Goal: Information Seeking & Learning: Learn about a topic

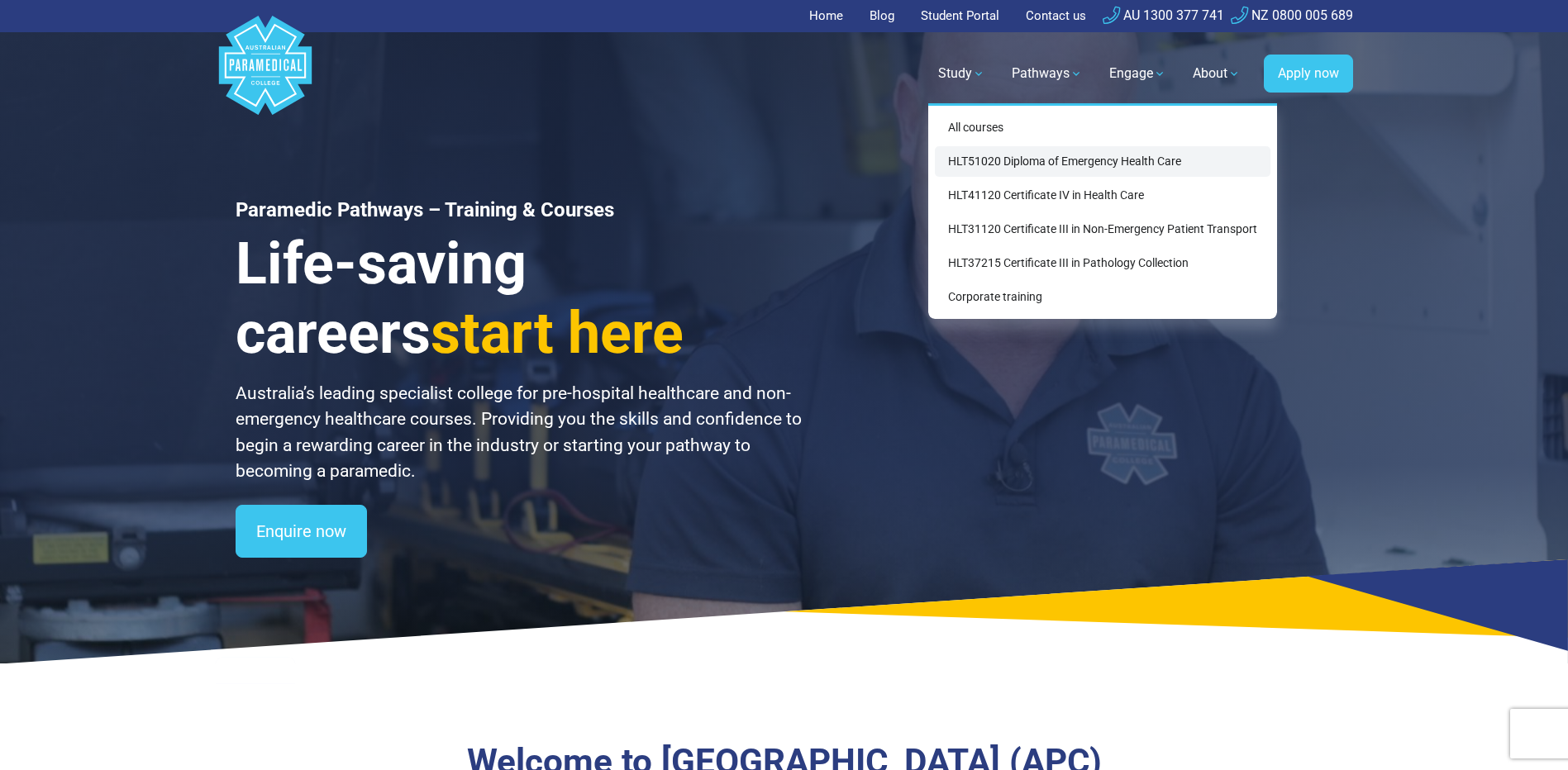
drag, startPoint x: 0, startPoint y: 0, endPoint x: 1001, endPoint y: 159, distance: 1013.5
click at [1001, 159] on link "HLT51020 Diploma of Emergency Health Care" at bounding box center [1102, 161] width 336 height 30
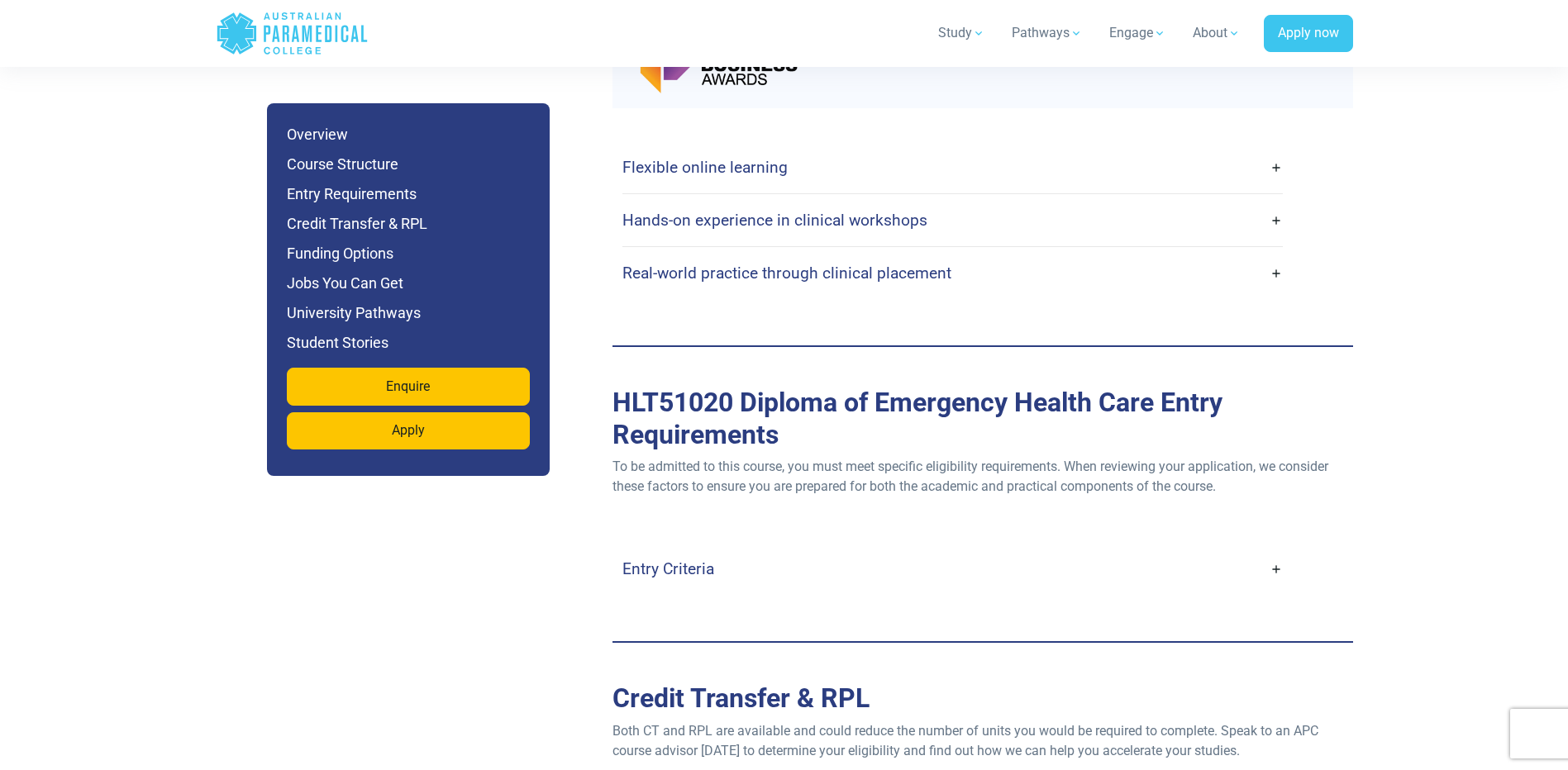
scroll to position [4215, 0]
click at [681, 558] on div "Entry Criteria Age : Applicants must be at least [DEMOGRAPHIC_DATA] (parental c…" at bounding box center [982, 570] width 741 height 118
click at [682, 561] on h4 "Entry Criteria" at bounding box center [668, 570] width 91 height 19
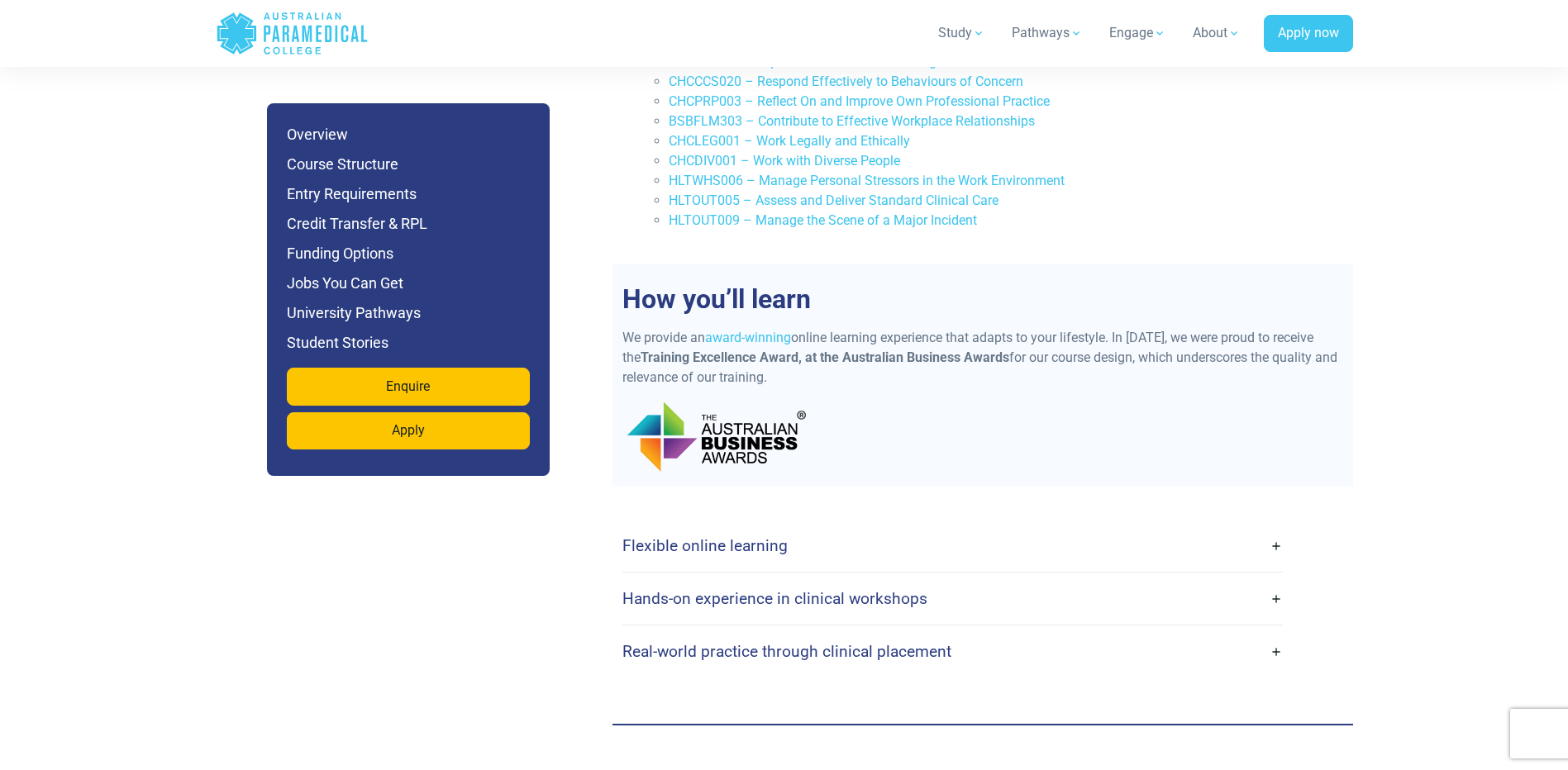
scroll to position [0, 0]
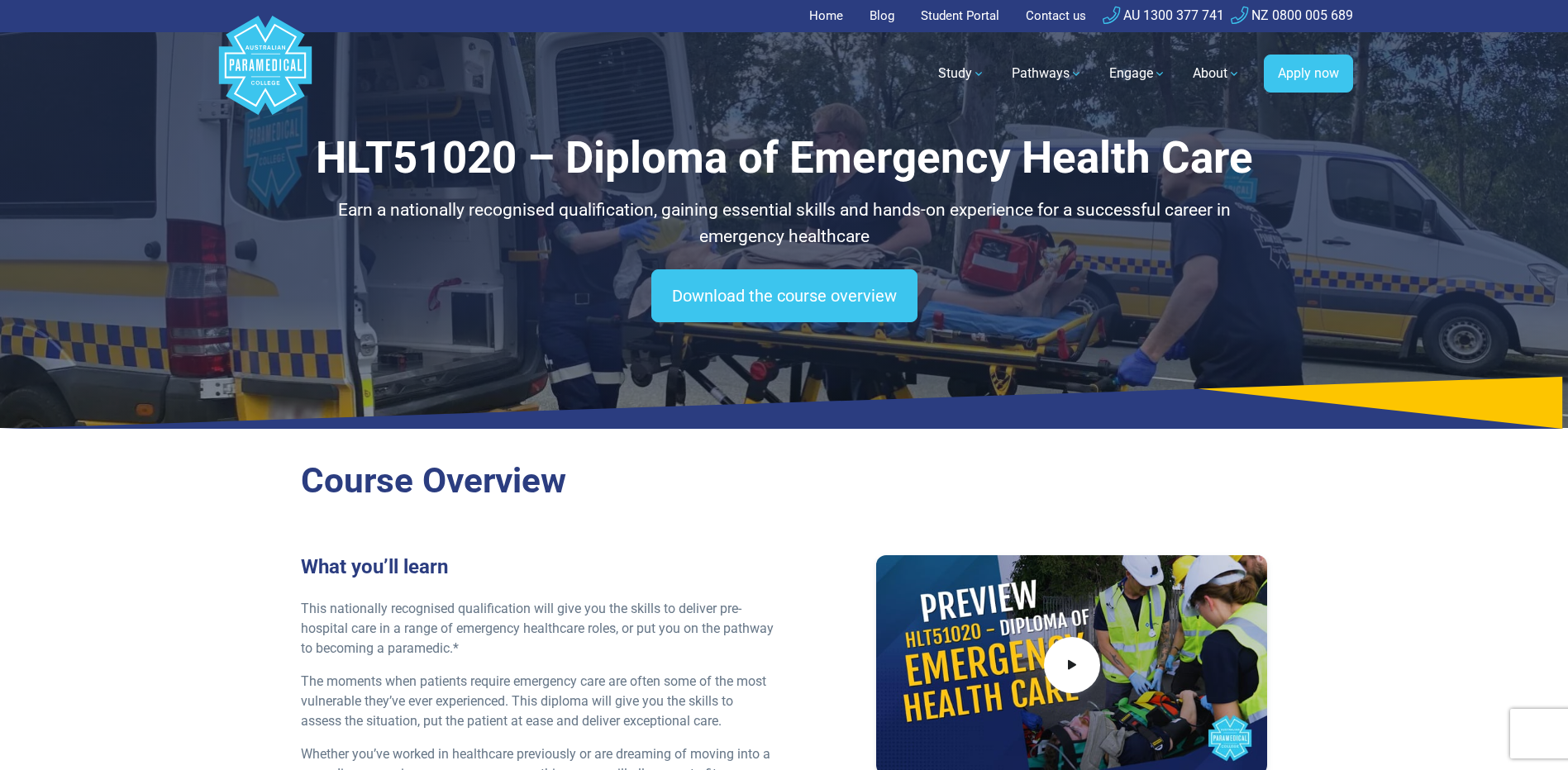
drag, startPoint x: 617, startPoint y: 468, endPoint x: 626, endPoint y: 133, distance: 335.1
drag, startPoint x: 628, startPoint y: 549, endPoint x: 677, endPoint y: 265, distance: 288.2
